Goal: Find specific page/section: Find specific page/section

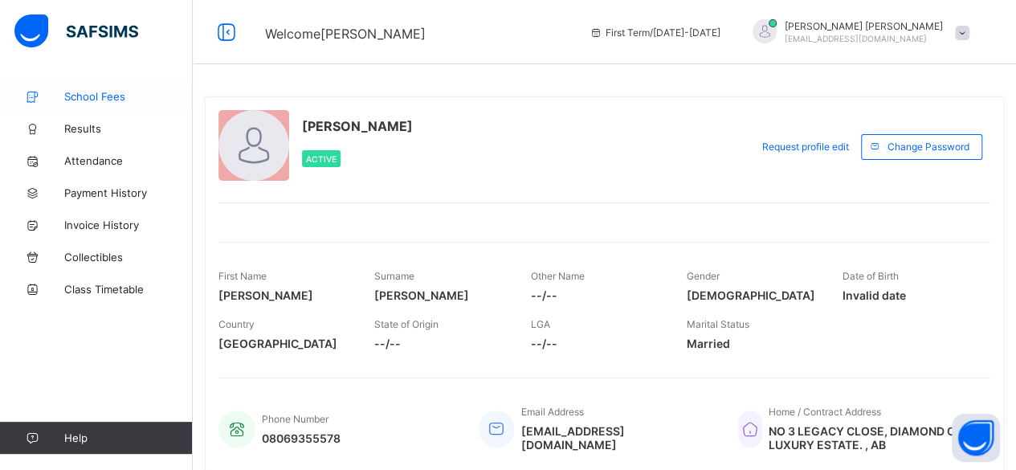
click at [83, 99] on span "School Fees" at bounding box center [128, 96] width 129 height 13
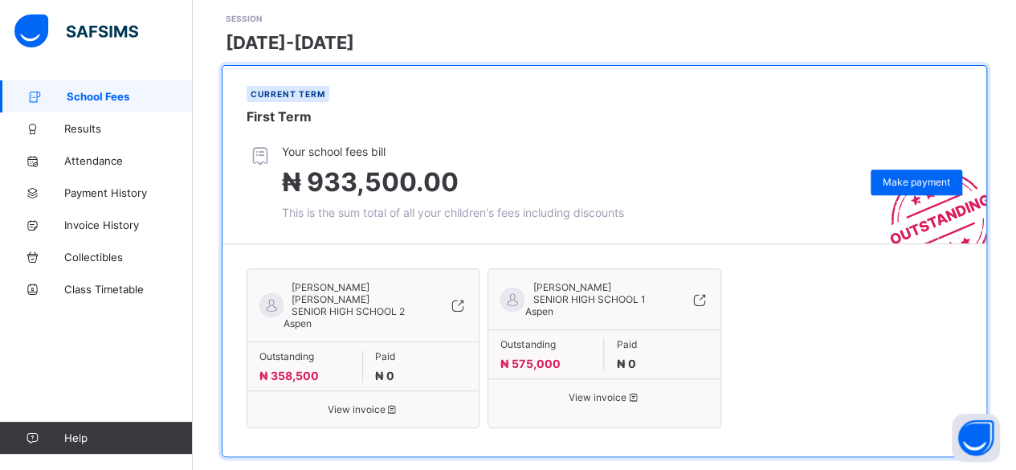
scroll to position [247, 0]
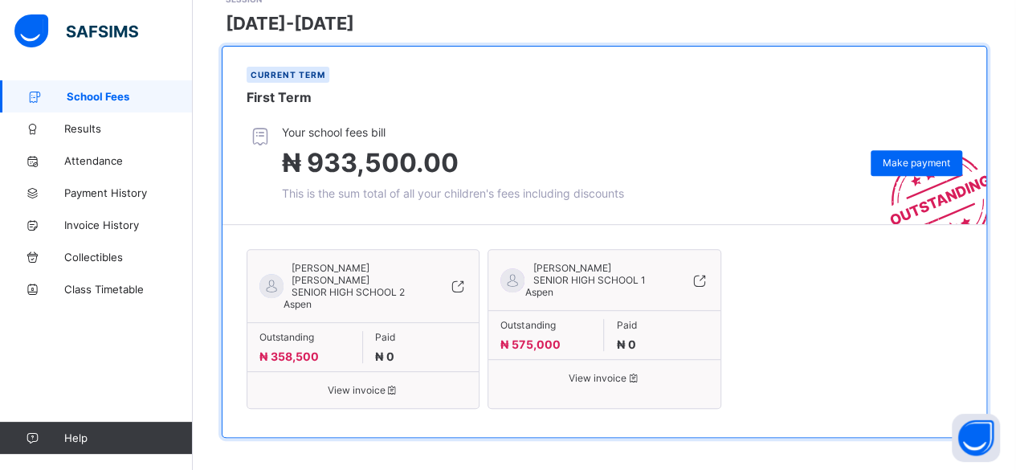
click at [361, 384] on span "View invoice" at bounding box center [362, 390] width 207 height 12
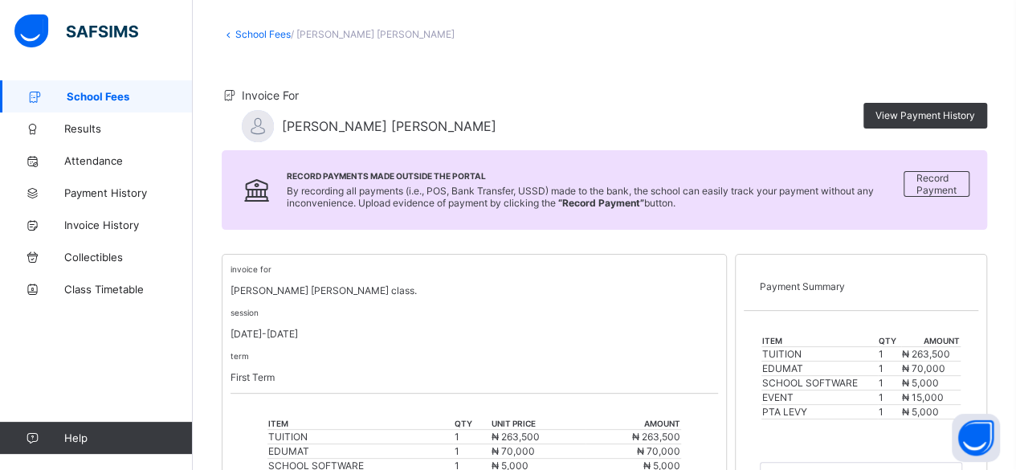
scroll to position [6, 0]
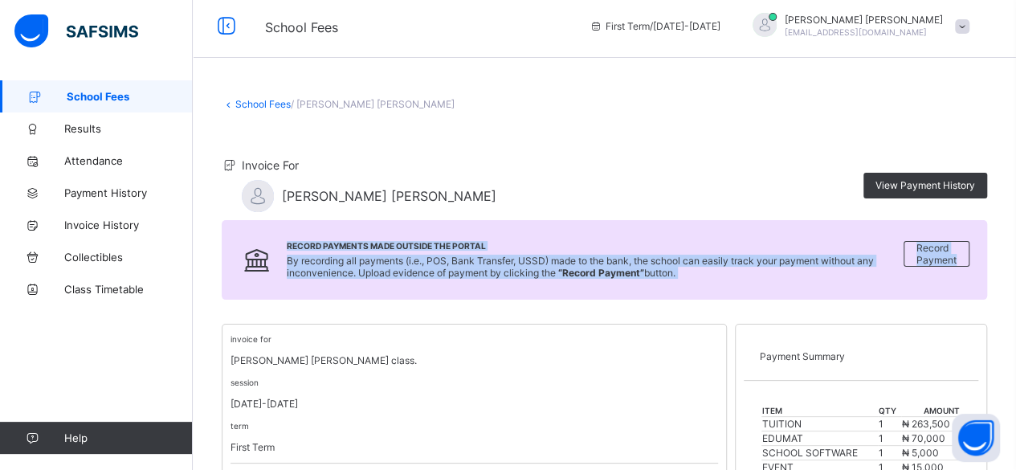
drag, startPoint x: 1002, startPoint y: 158, endPoint x: 1014, endPoint y: 238, distance: 80.3
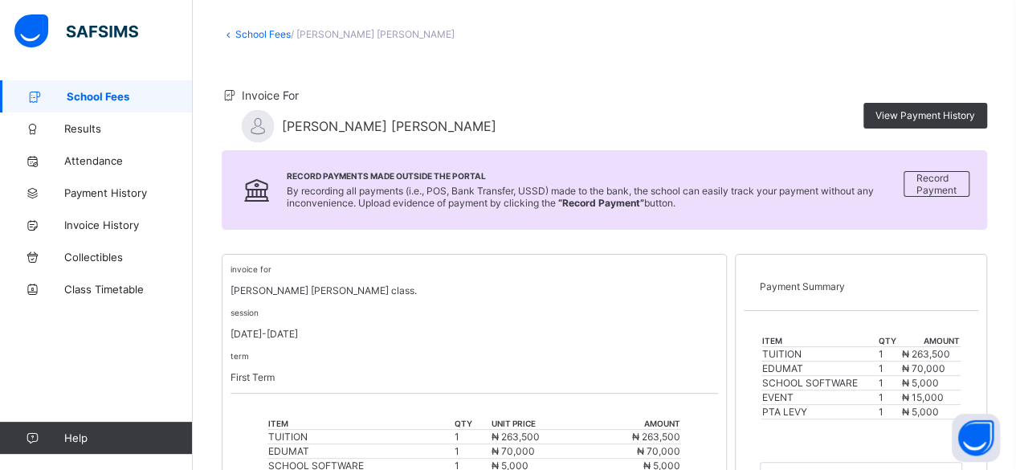
scroll to position [0, 0]
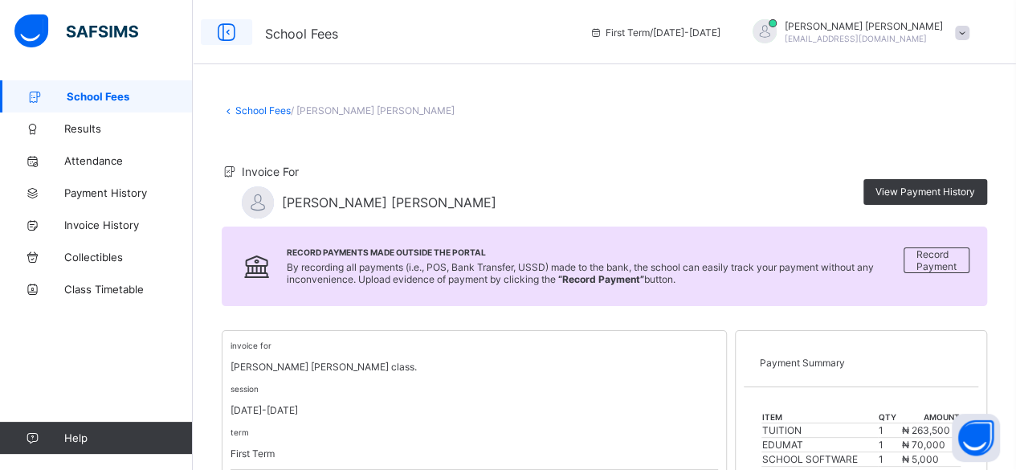
click at [227, 33] on icon at bounding box center [226, 32] width 27 height 23
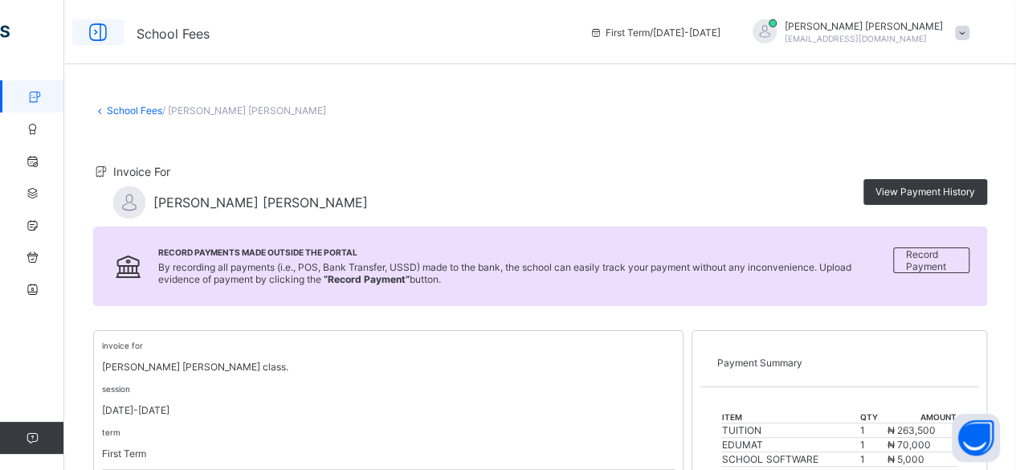
click at [96, 35] on icon at bounding box center [97, 32] width 27 height 23
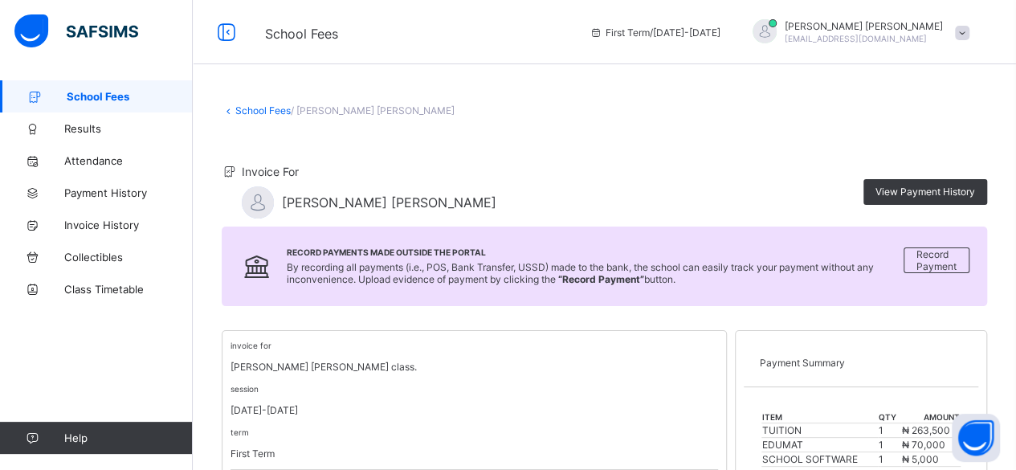
click at [88, 96] on span "School Fees" at bounding box center [130, 96] width 126 height 13
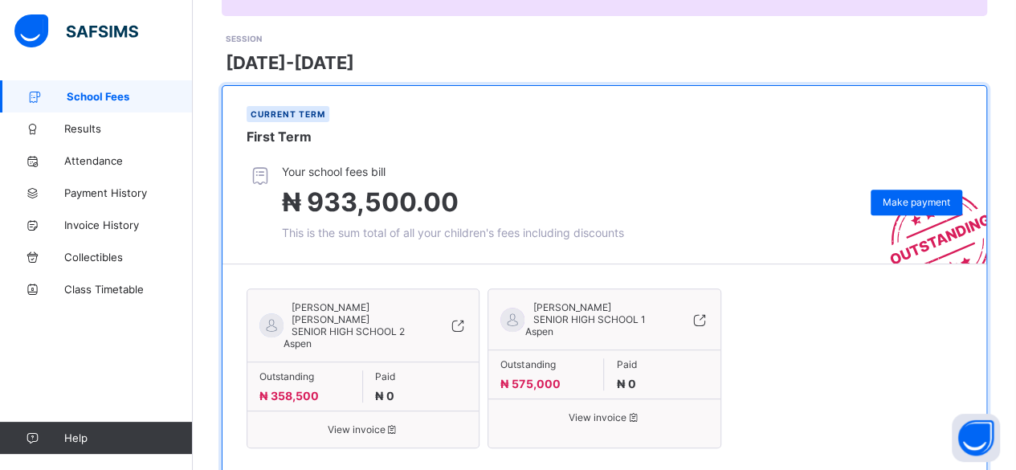
scroll to position [247, 0]
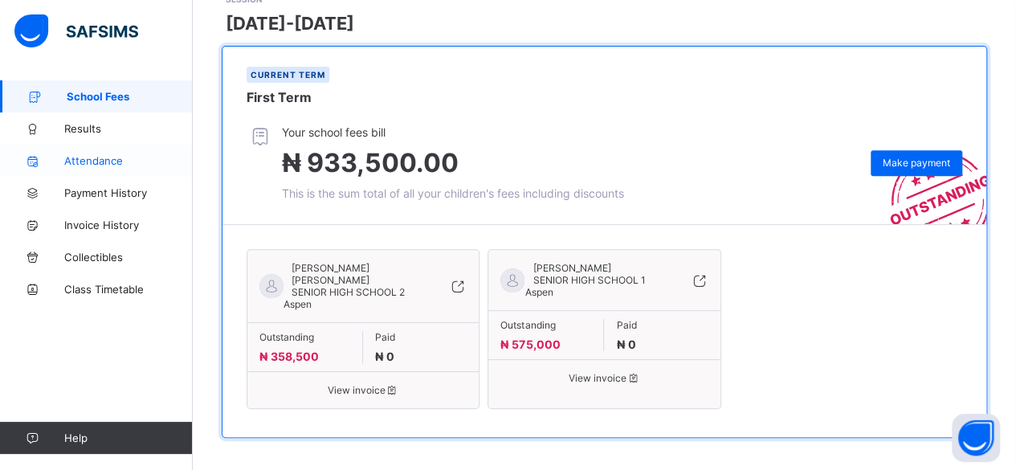
click at [91, 162] on span "Attendance" at bounding box center [128, 160] width 129 height 13
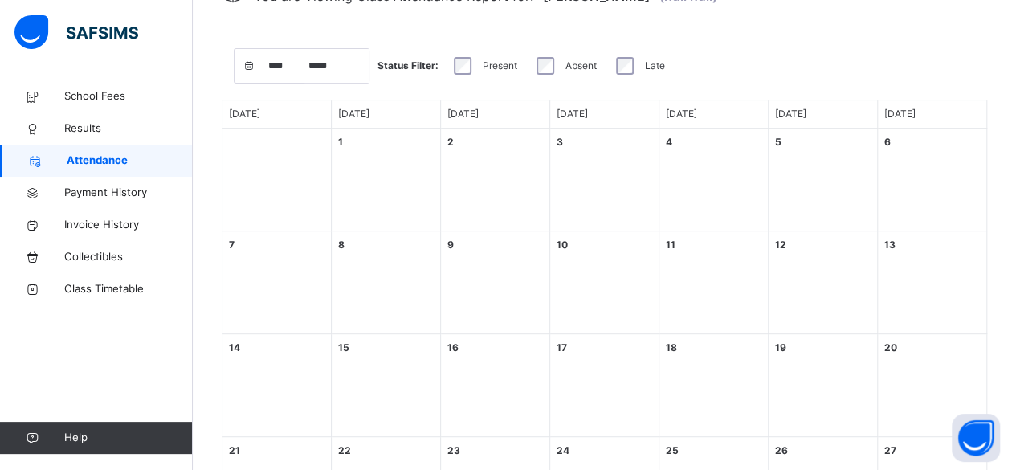
select select "****"
select select "*"
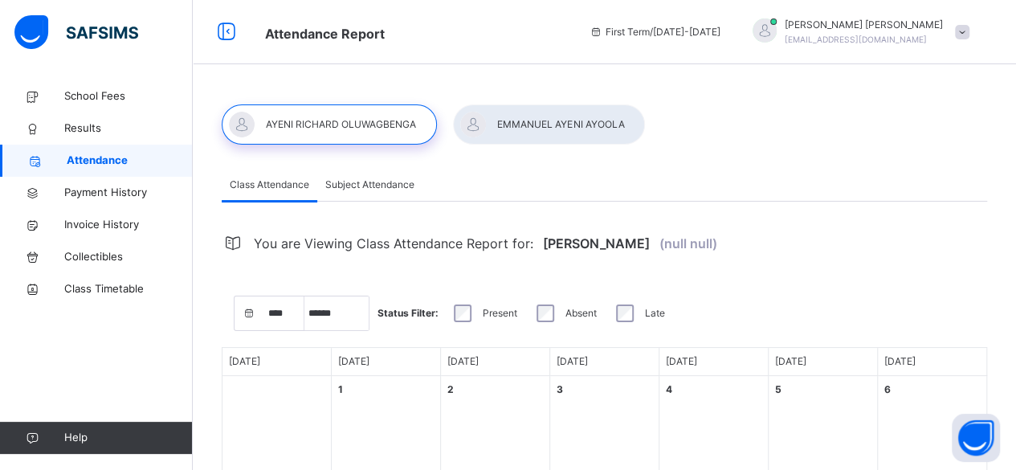
click at [380, 188] on span "Subject Attendance" at bounding box center [369, 185] width 89 height 14
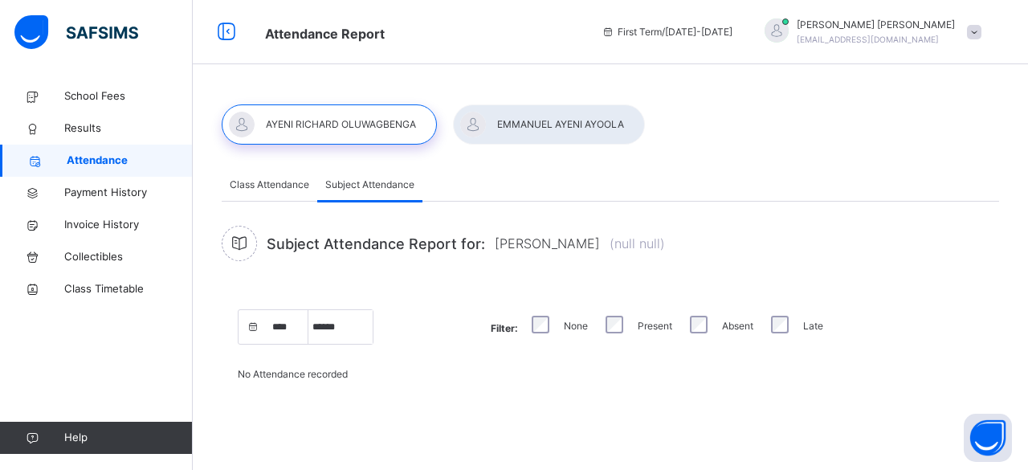
click at [975, 35] on span at bounding box center [974, 32] width 14 height 14
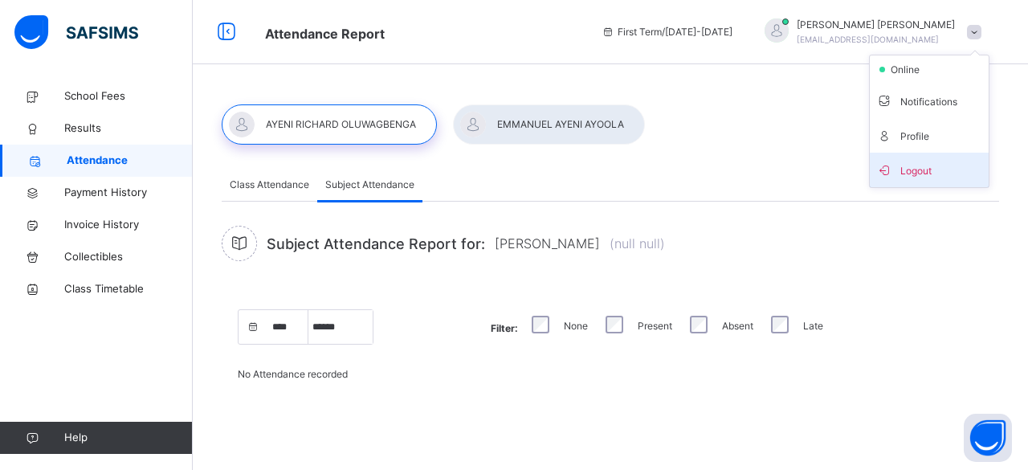
click at [920, 173] on span "Logout" at bounding box center [929, 170] width 106 height 22
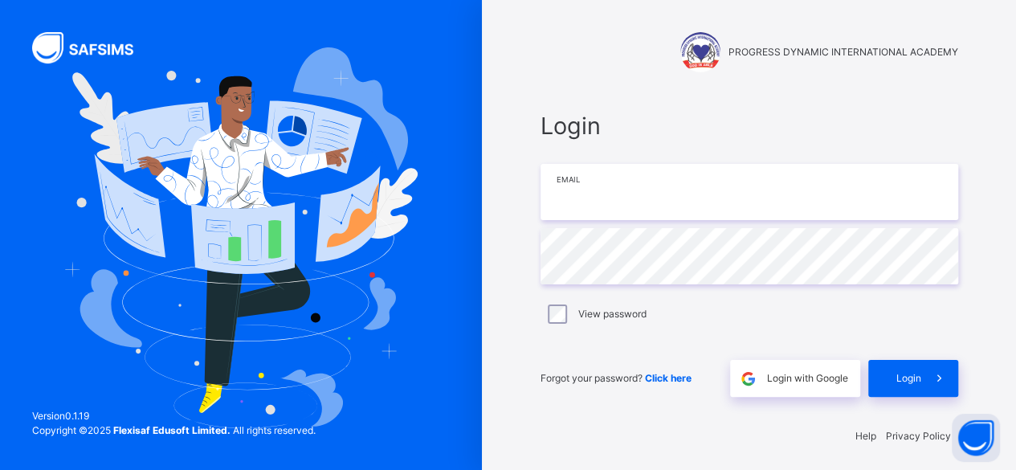
type input "**********"
